Goal: Transaction & Acquisition: Obtain resource

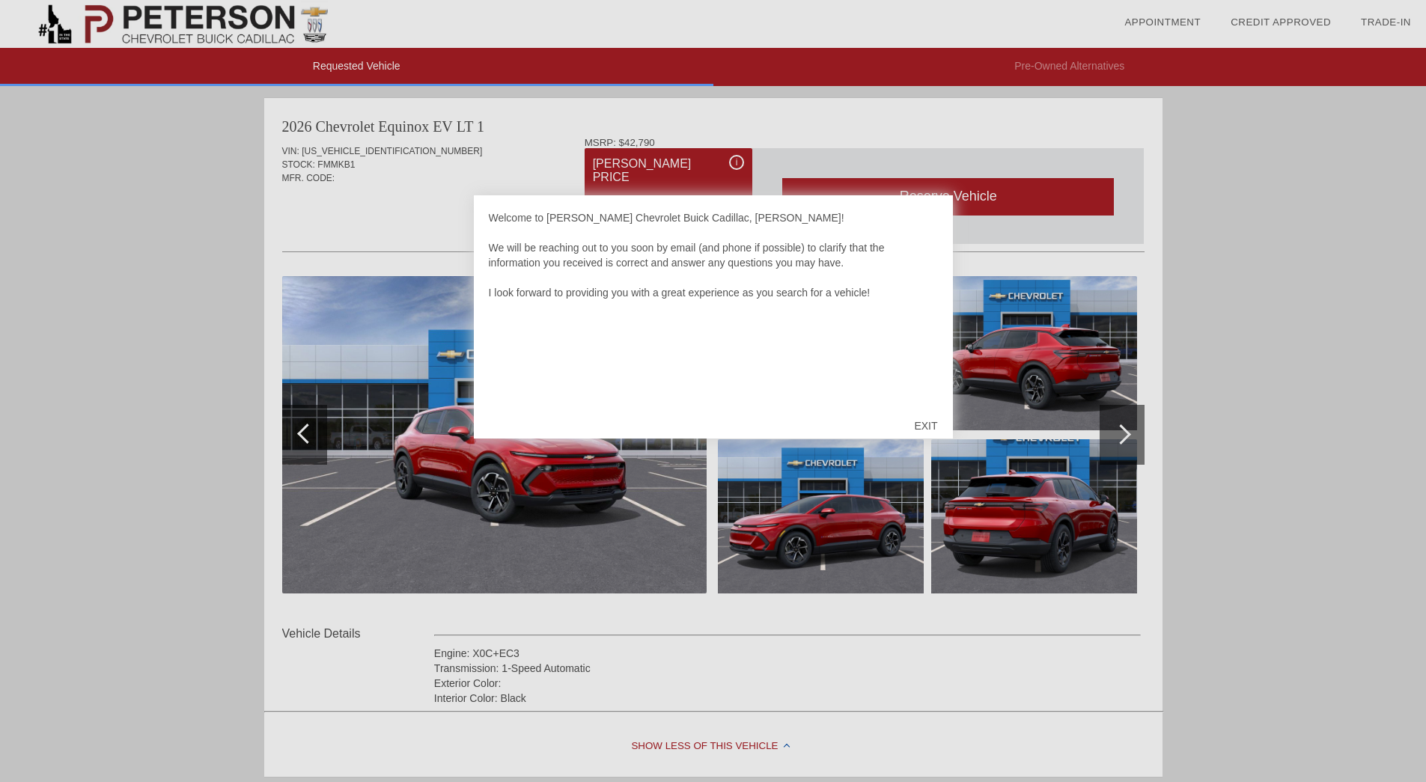
click at [931, 427] on div "EXIT" at bounding box center [925, 425] width 53 height 45
click at [932, 427] on div "EXIT" at bounding box center [925, 425] width 53 height 45
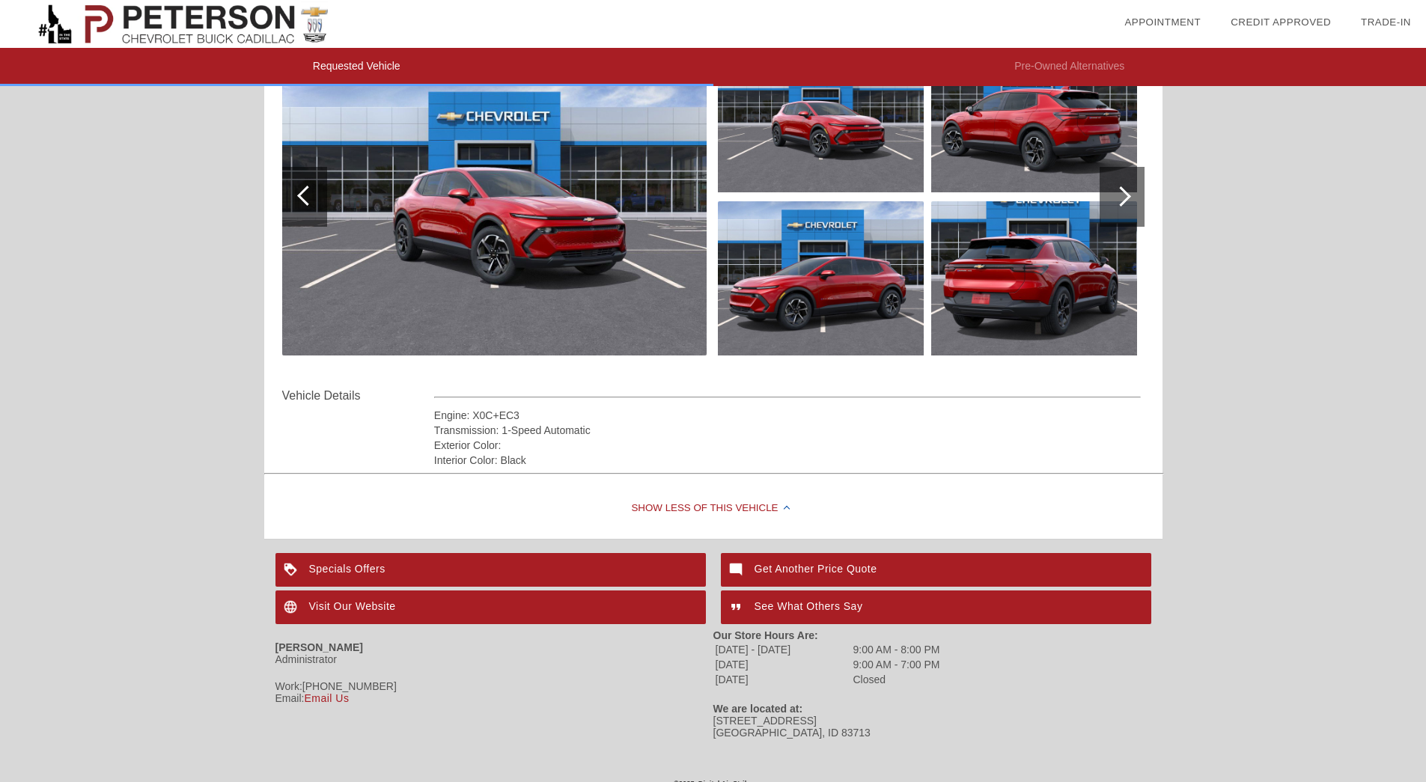
scroll to position [257, 0]
